Goal: Task Accomplishment & Management: Manage account settings

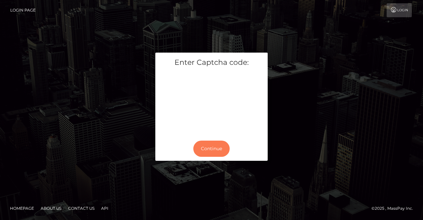
drag, startPoint x: 216, startPoint y: 145, endPoint x: 288, endPoint y: 75, distance: 100.7
click at [216, 145] on button "Continue" at bounding box center [211, 148] width 36 height 16
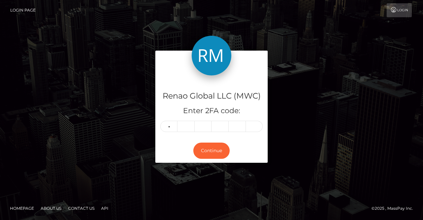
type input "6"
type input "8"
type input "7"
type input "0"
type input "3"
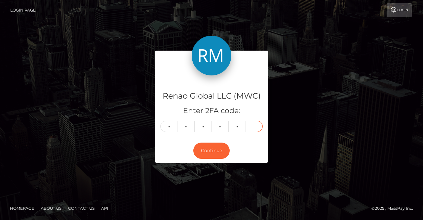
type input "8"
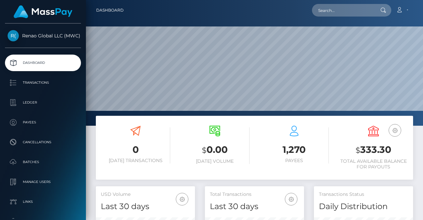
scroll to position [117, 99]
click at [409, 13] on link "Account" at bounding box center [401, 10] width 19 height 14
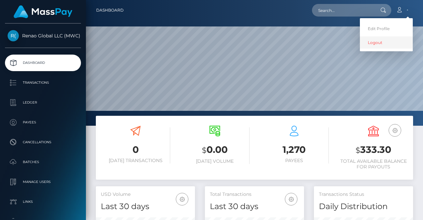
click at [379, 44] on link "Logout" at bounding box center [386, 42] width 53 height 12
